Goal: Task Accomplishment & Management: Use online tool/utility

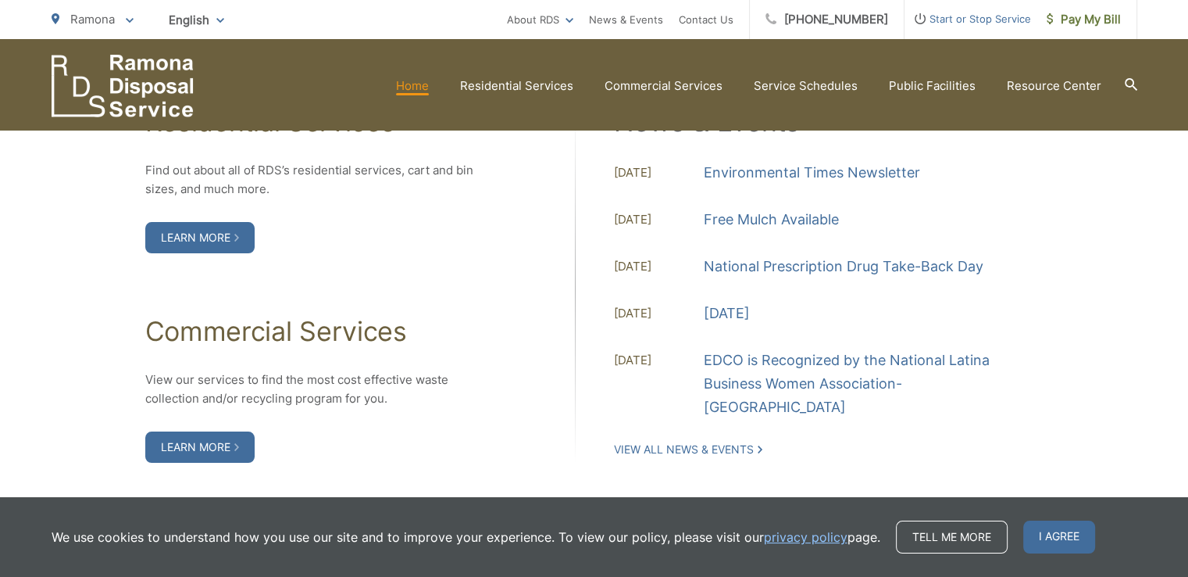
scroll to position [1644, 0]
click at [201, 240] on link "Learn More" at bounding box center [199, 237] width 109 height 31
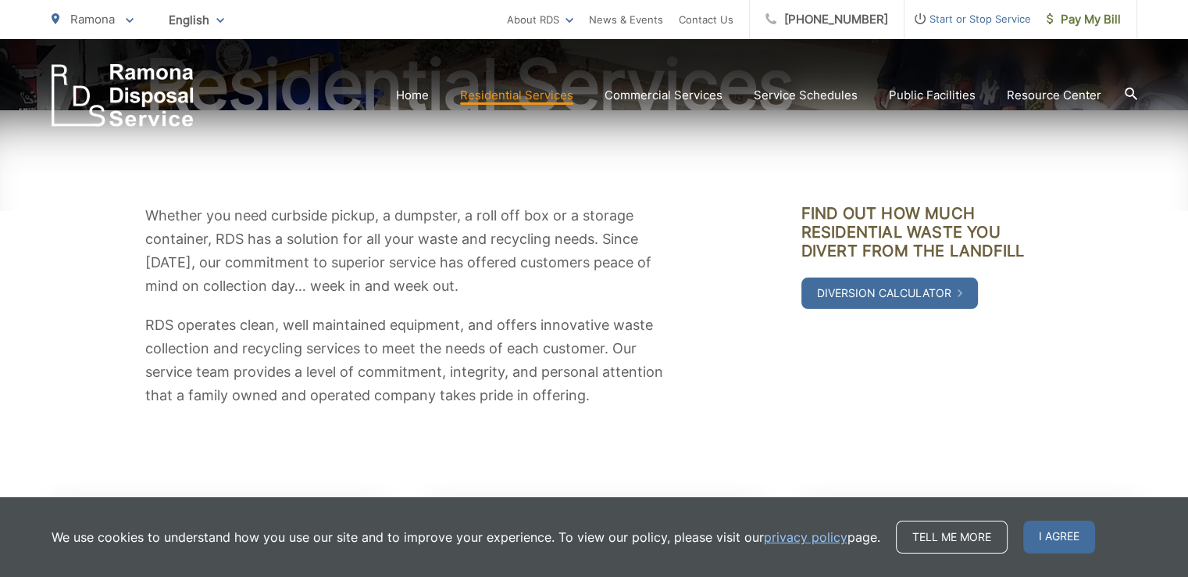
scroll to position [203, 0]
click at [1050, 536] on span "I agree" at bounding box center [1059, 536] width 72 height 33
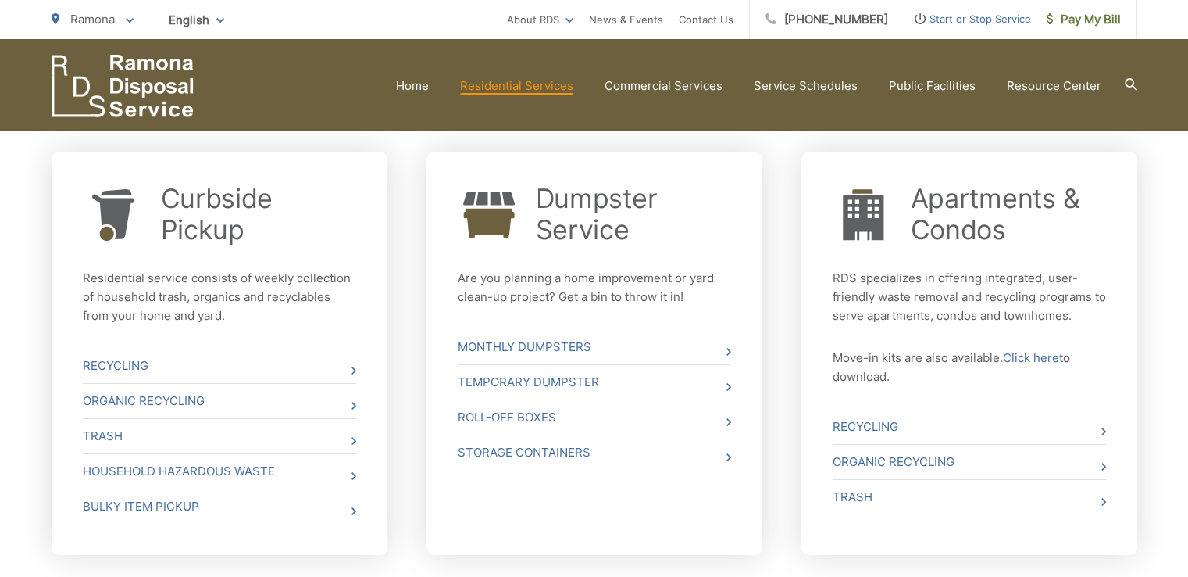
scroll to position [559, 0]
click at [255, 465] on link "Household Hazardous Waste" at bounding box center [219, 472] width 273 height 34
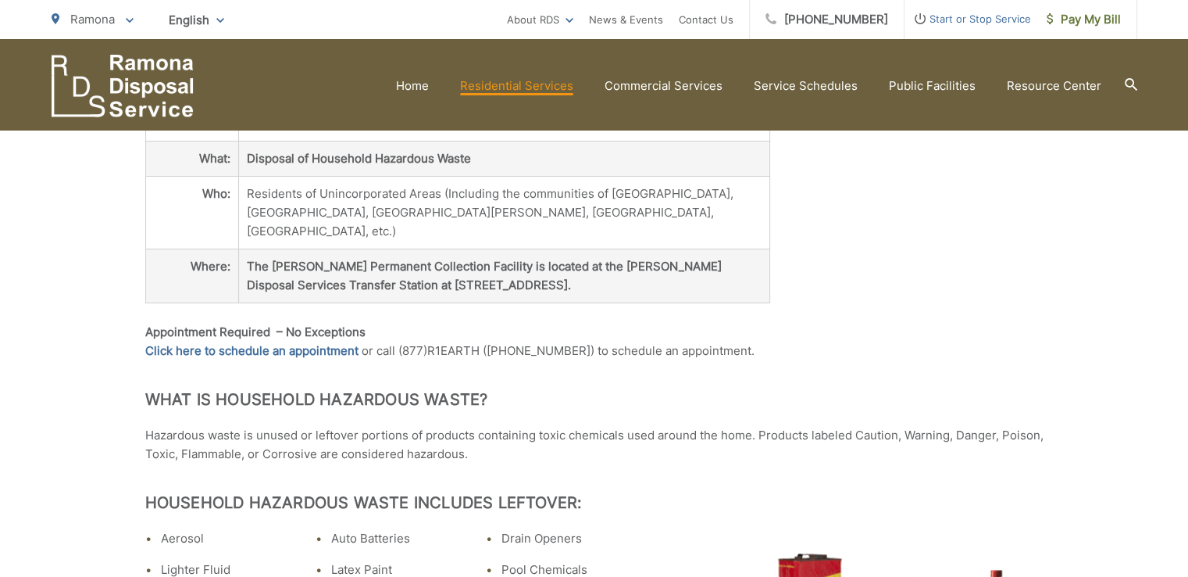
scroll to position [334, 0]
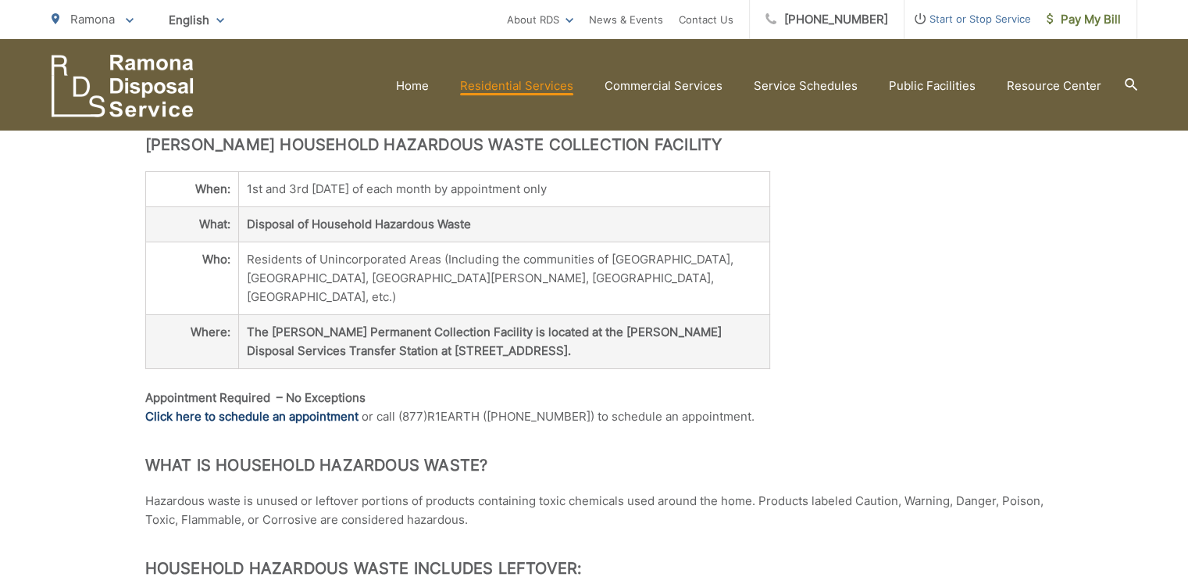
click at [251, 407] on link "Click here to schedule an appointment" at bounding box center [251, 416] width 213 height 19
